Goal: Task Accomplishment & Management: Manage account settings

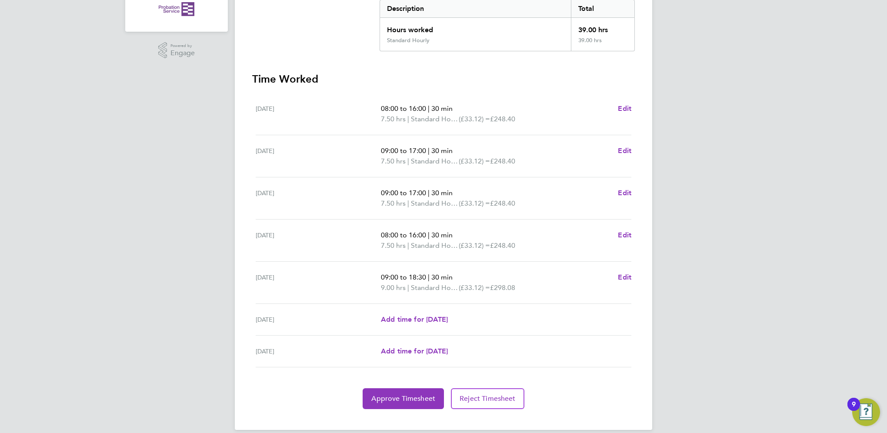
scroll to position [194, 0]
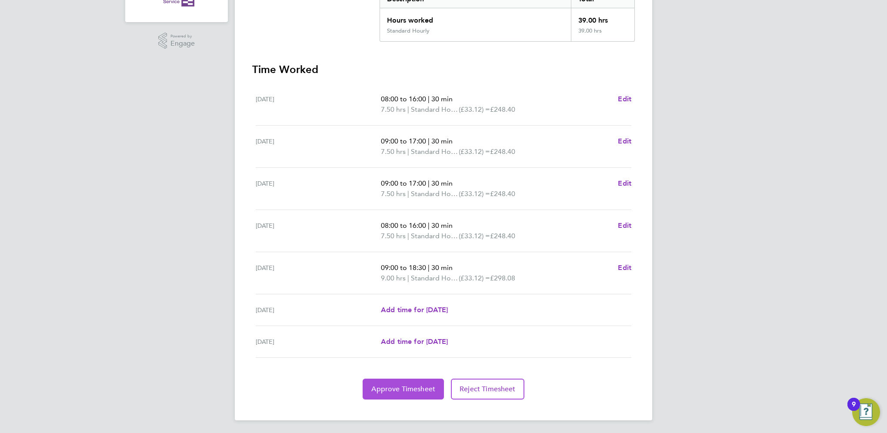
click at [414, 387] on span "Approve Timesheet" at bounding box center [403, 389] width 64 height 9
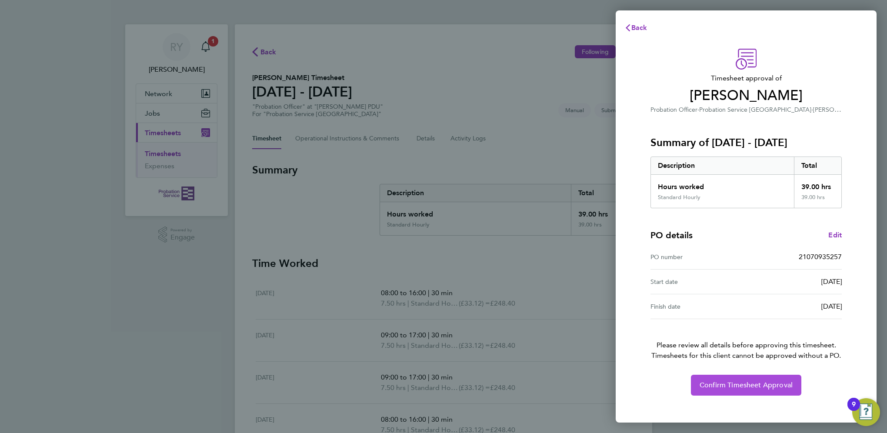
click at [771, 384] on span "Confirm Timesheet Approval" at bounding box center [745, 385] width 93 height 9
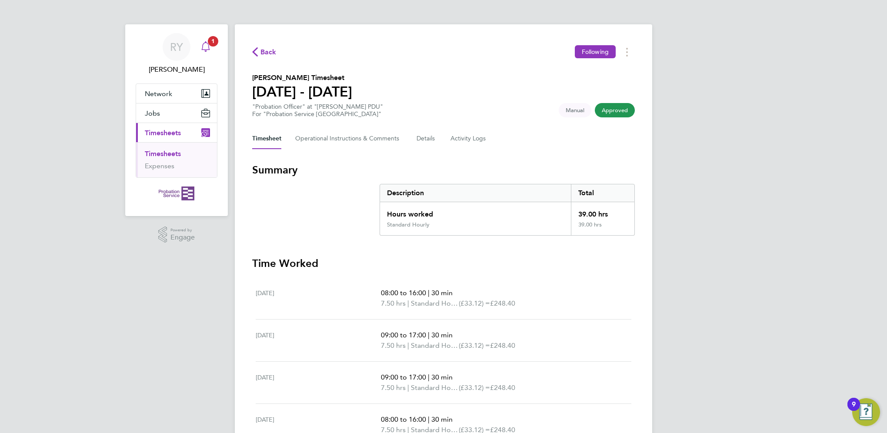
click at [204, 42] on icon "Main navigation" at bounding box center [205, 46] width 10 height 10
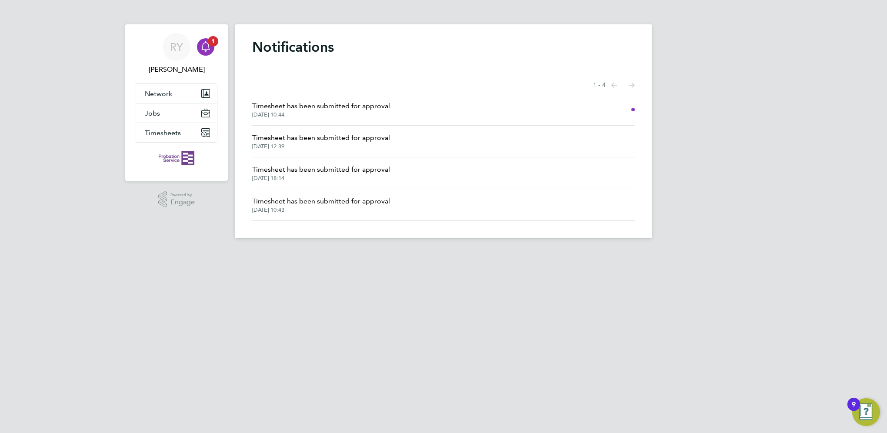
click at [431, 252] on html "RY [PERSON_NAME] Notifications 1 Applications: Network Sites Jobs Placements Ti…" at bounding box center [443, 126] width 887 height 252
click at [522, 107] on li "Timesheet has been submitted for approval [DATE] 10:44" at bounding box center [443, 110] width 383 height 32
click at [372, 106] on span "Timesheet has been submitted for approval" at bounding box center [321, 106] width 138 height 10
